Goal: Task Accomplishment & Management: Manage account settings

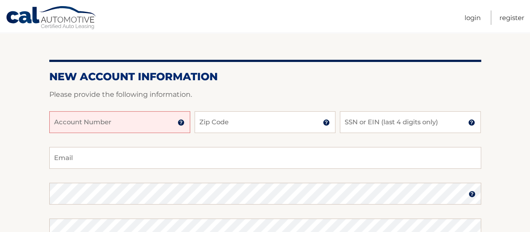
scroll to position [81, 0]
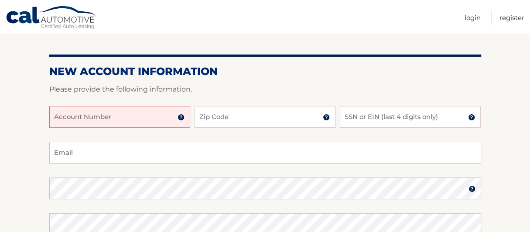
click at [99, 126] on input "Account Number" at bounding box center [119, 117] width 141 height 22
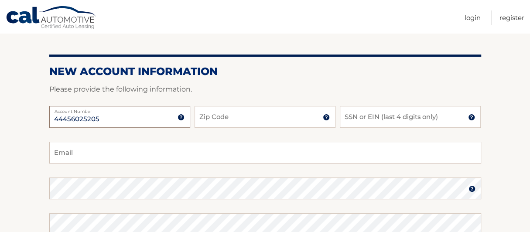
type input "44456025205"
click at [181, 119] on img at bounding box center [181, 117] width 7 height 7
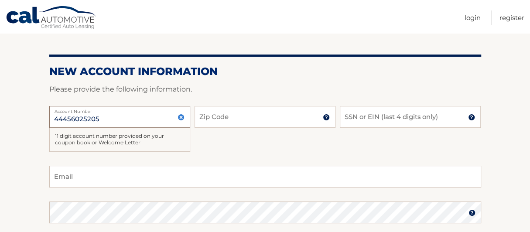
click at [142, 121] on input "44456025205" at bounding box center [119, 117] width 141 height 22
click at [219, 120] on input "Zip Code" at bounding box center [265, 117] width 141 height 22
type input "11209"
click at [366, 115] on input "SSN or EIN (last 4 digits only)" at bounding box center [410, 117] width 141 height 22
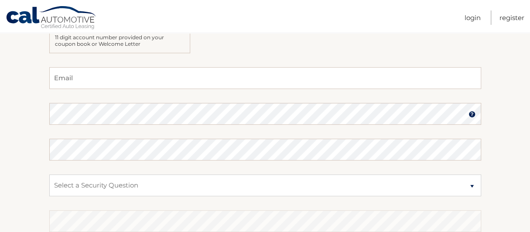
scroll to position [181, 0]
type input "2676"
click at [349, 80] on input "Email" at bounding box center [265, 77] width 432 height 22
type input "d"
type input "avalonxvi@gmail.com"
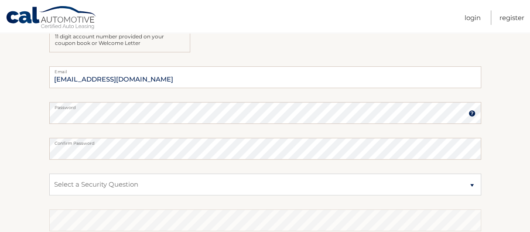
click at [472, 113] on img at bounding box center [471, 113] width 7 height 7
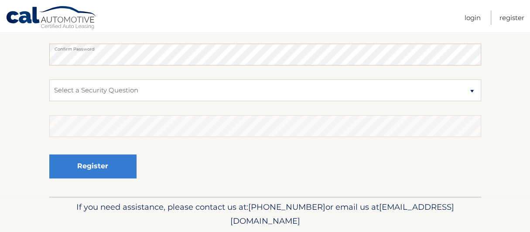
scroll to position [291, 0]
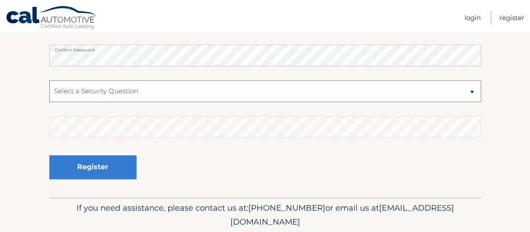
click at [294, 88] on select "Select a Security Question What was the name of your elementary school? What is…" at bounding box center [265, 91] width 432 height 22
select select "2"
click at [49, 80] on select "Select a Security Question What was the name of your elementary school? What is…" at bounding box center [265, 91] width 432 height 22
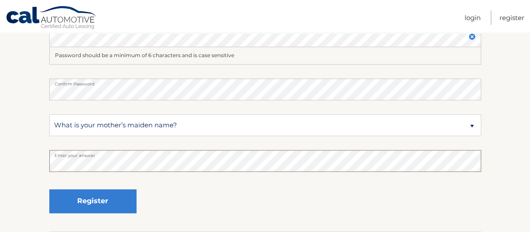
scroll to position [269, 0]
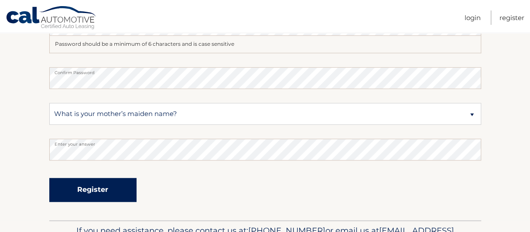
click at [89, 195] on button "Register" at bounding box center [92, 190] width 87 height 24
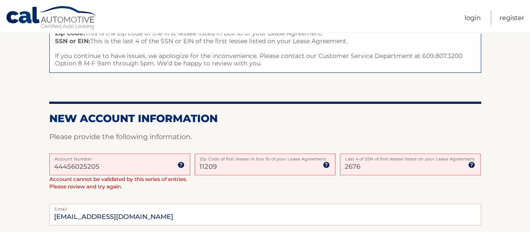
scroll to position [142, 0]
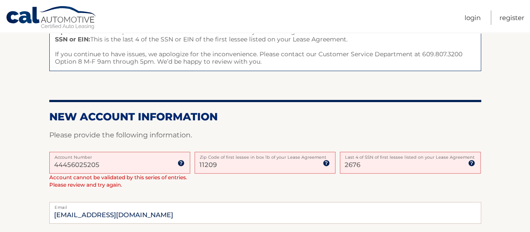
click at [371, 163] on input "2676" at bounding box center [410, 163] width 141 height 22
type input "2"
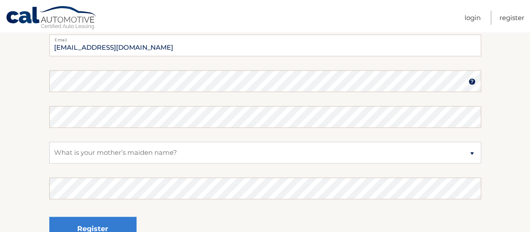
scroll to position [308, 0]
type input "3716"
click at [471, 81] on img at bounding box center [471, 82] width 7 height 7
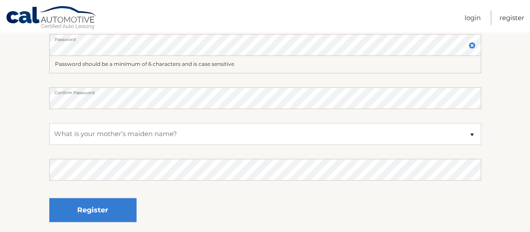
scroll to position [346, 0]
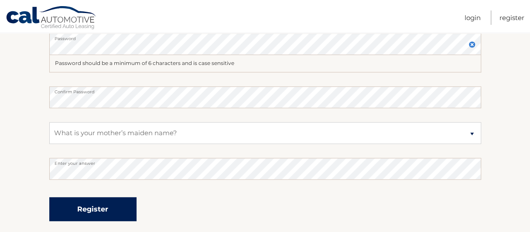
click at [116, 206] on button "Register" at bounding box center [92, 209] width 87 height 24
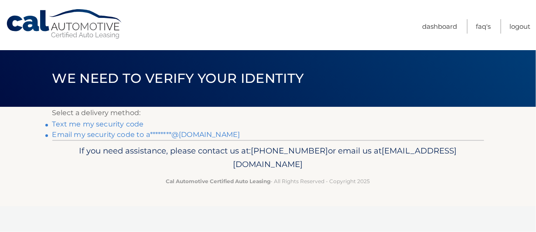
click at [113, 123] on link "Text me my security code" at bounding box center [98, 124] width 92 height 8
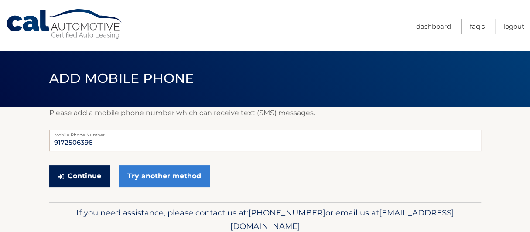
click at [84, 171] on button "Continue" at bounding box center [79, 176] width 61 height 22
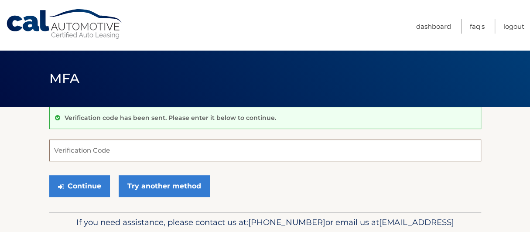
click at [92, 156] on input "Verification Code" at bounding box center [265, 151] width 432 height 22
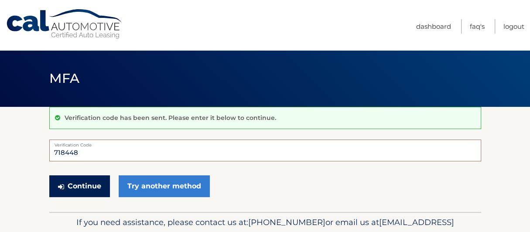
type input "718448"
click at [74, 188] on button "Continue" at bounding box center [79, 186] width 61 height 22
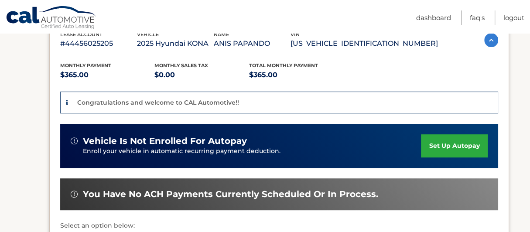
scroll to position [162, 0]
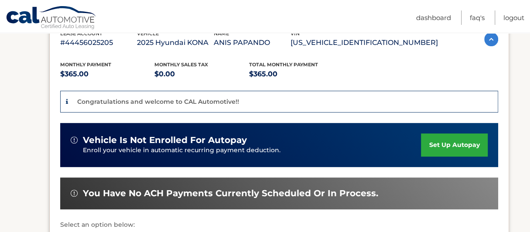
click at [427, 146] on link "set up autopay" at bounding box center [454, 144] width 66 height 23
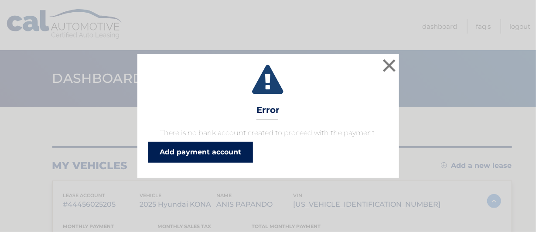
click at [205, 150] on link "Add payment account" at bounding box center [200, 152] width 105 height 21
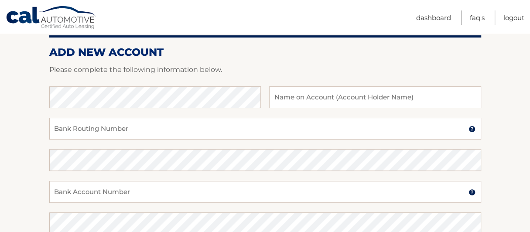
scroll to position [104, 0]
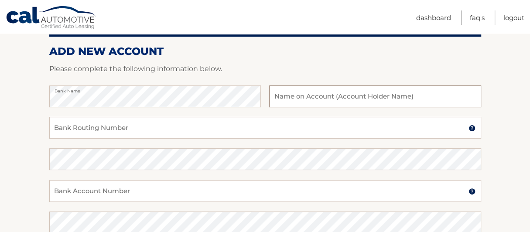
click at [365, 101] on input "text" at bounding box center [375, 96] width 212 height 22
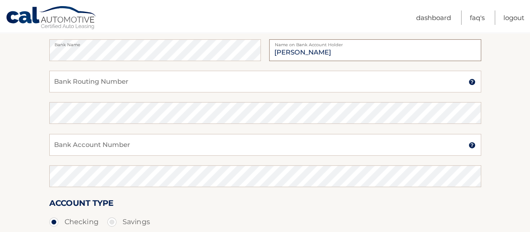
scroll to position [149, 0]
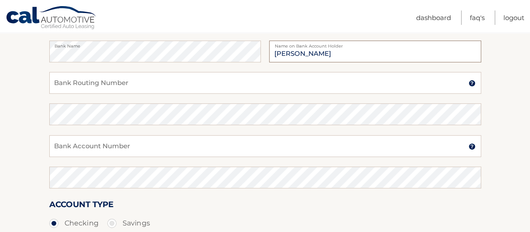
type input "[PERSON_NAME]"
click at [335, 83] on input "Bank Routing Number" at bounding box center [265, 83] width 432 height 22
type input "021000021"
click at [272, 150] on input "Bank Account Number" at bounding box center [265, 146] width 432 height 22
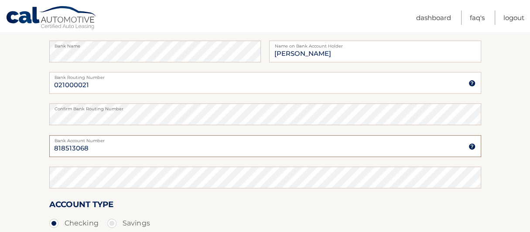
type input "818513068"
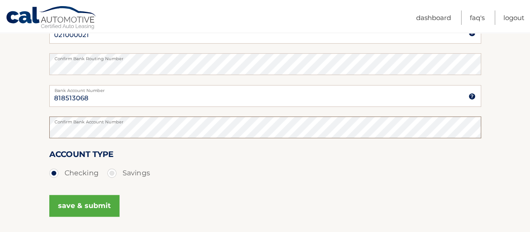
scroll to position [200, 0]
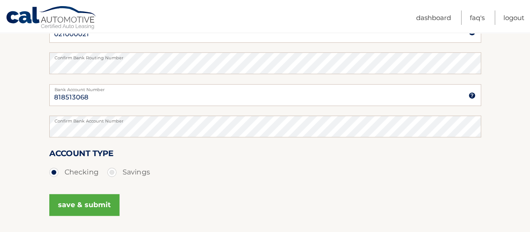
click at [92, 212] on button "save & submit" at bounding box center [84, 205] width 70 height 22
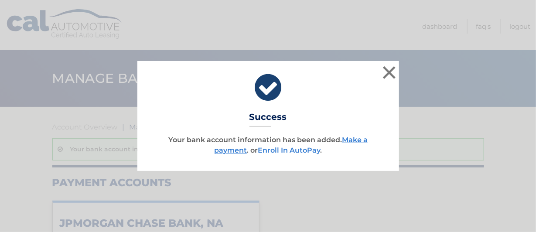
click at [298, 150] on link "Enroll In AutoPay" at bounding box center [289, 150] width 62 height 8
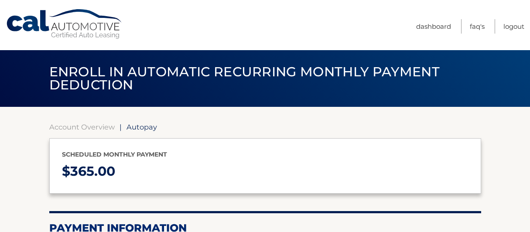
select select "OTcyODQzNjgtZDRmMS00NWJlLWI1ZDEtOTI4M2UzZWU1NDRk"
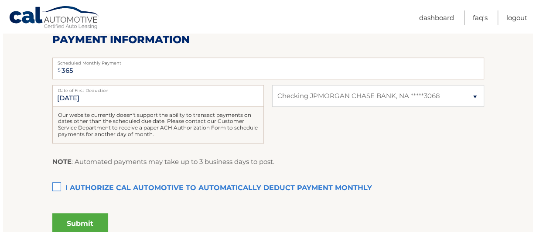
scroll to position [188, 0]
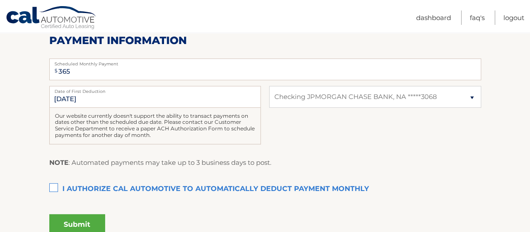
click at [190, 189] on label "I authorize cal automotive to automatically deduct payment monthly This checkbo…" at bounding box center [265, 189] width 432 height 17
click at [0, 0] on input "I authorize cal automotive to automatically deduct payment monthly This checkbo…" at bounding box center [0, 0] width 0 height 0
drag, startPoint x: 95, startPoint y: 219, endPoint x: 78, endPoint y: 223, distance: 17.7
click at [78, 223] on button "Submit" at bounding box center [77, 224] width 56 height 21
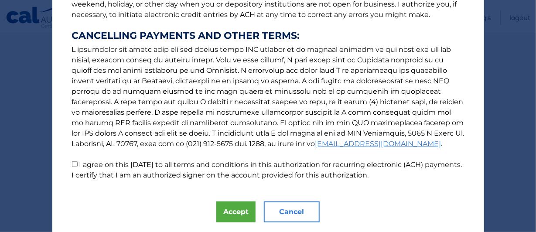
scroll to position [155, 0]
click at [72, 164] on input "I agree on this 10/06/2025 to all terms and conditions in this authorization fo…" at bounding box center [75, 164] width 6 height 6
checkbox input "true"
click at [230, 210] on button "Accept" at bounding box center [235, 212] width 39 height 21
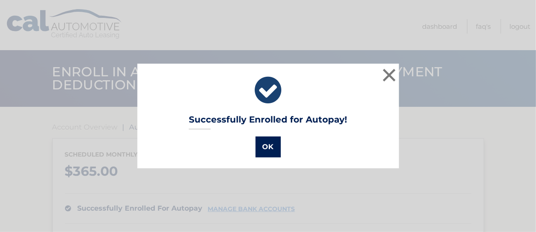
click at [273, 144] on button "OK" at bounding box center [268, 147] width 25 height 21
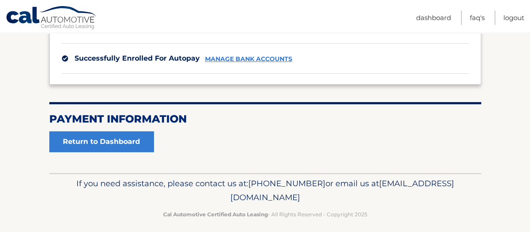
scroll to position [157, 0]
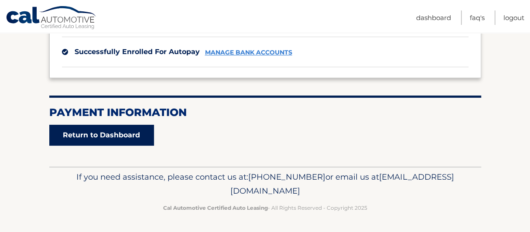
click at [134, 137] on link "Return to Dashboard" at bounding box center [101, 135] width 105 height 21
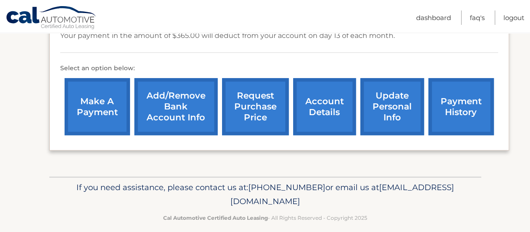
scroll to position [294, 0]
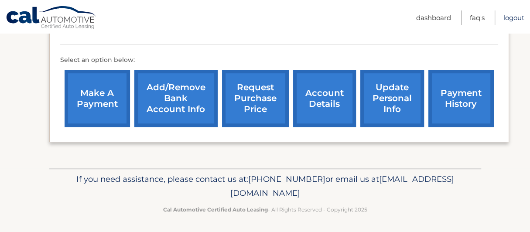
click at [519, 19] on link "Logout" at bounding box center [513, 17] width 21 height 14
